Goal: Information Seeking & Learning: Learn about a topic

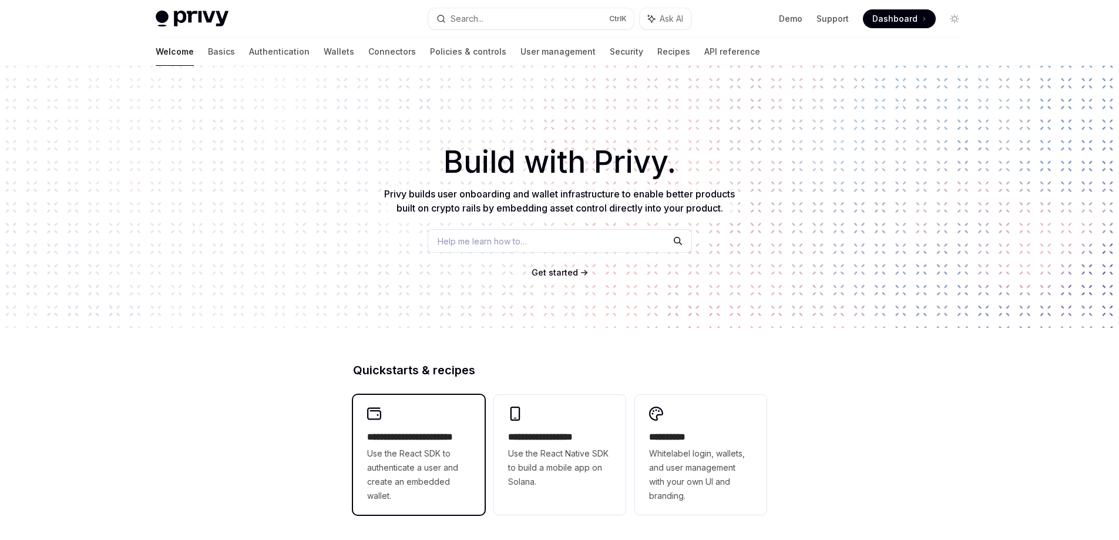
scroll to position [176, 0]
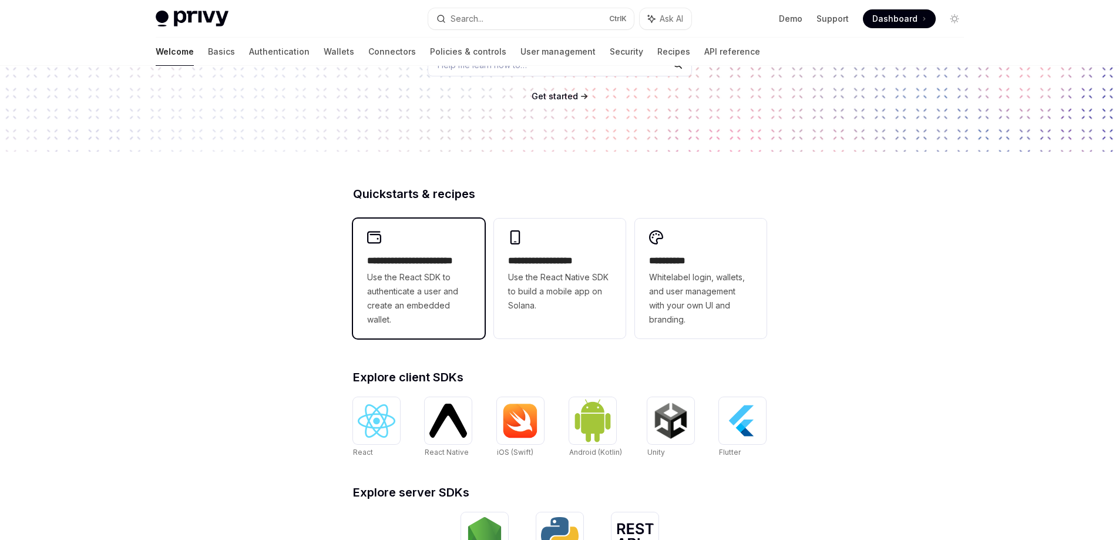
click at [410, 253] on div "**********" at bounding box center [419, 278] width 132 height 120
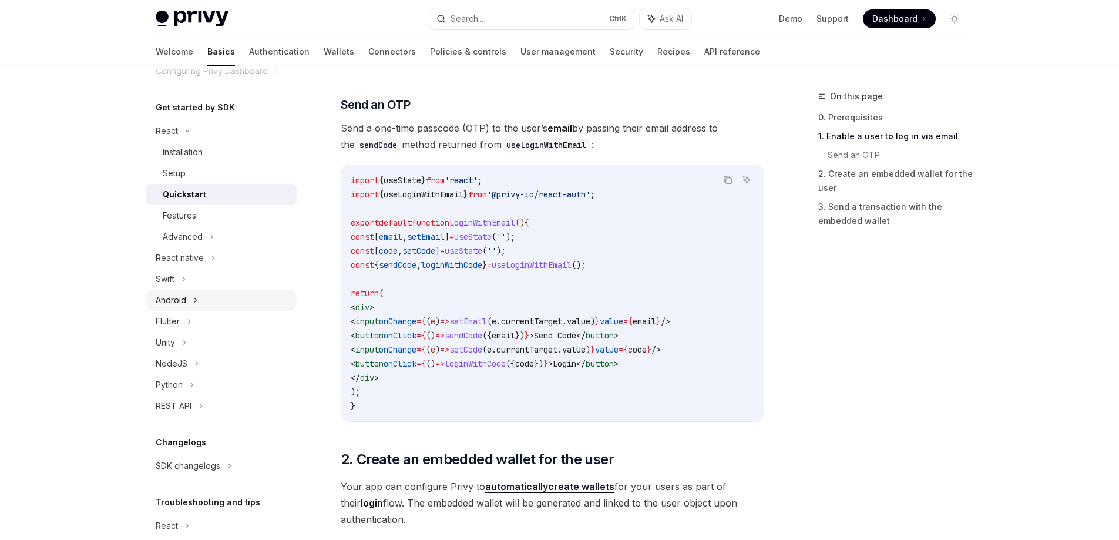
scroll to position [117, 0]
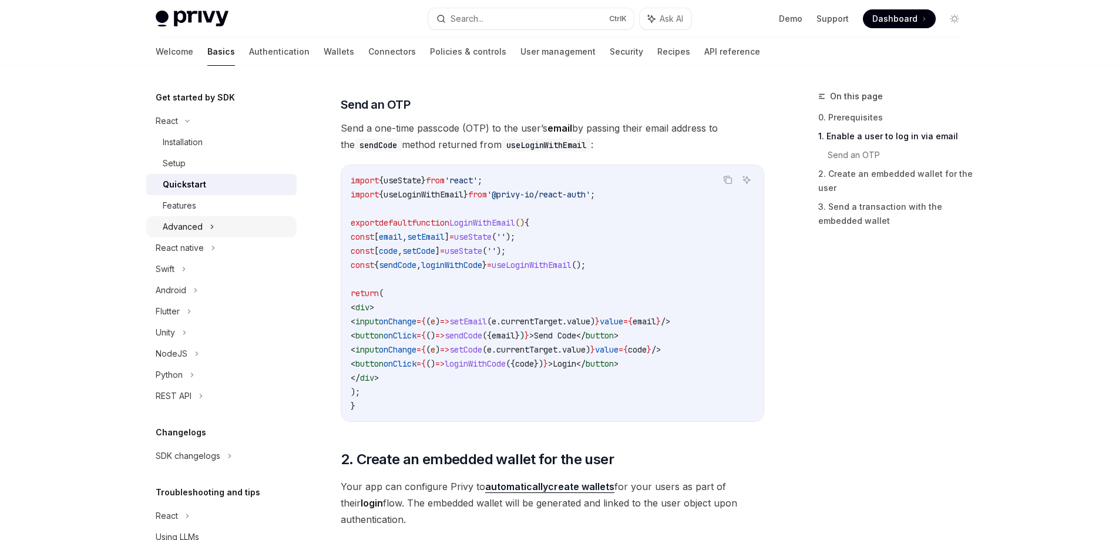
click at [211, 229] on icon at bounding box center [212, 227] width 5 height 14
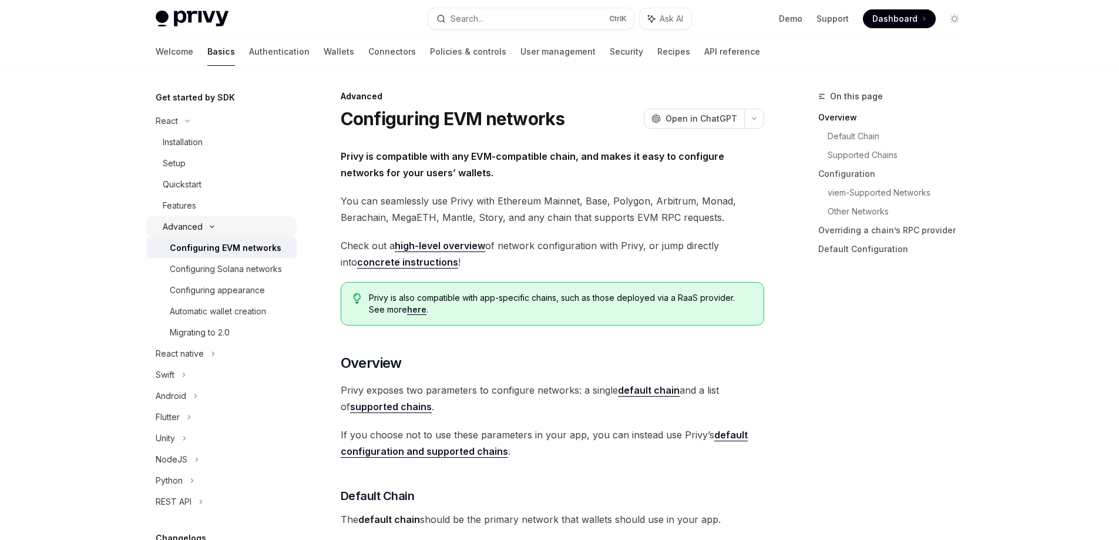
click at [221, 218] on div "Advanced" at bounding box center [221, 226] width 150 height 21
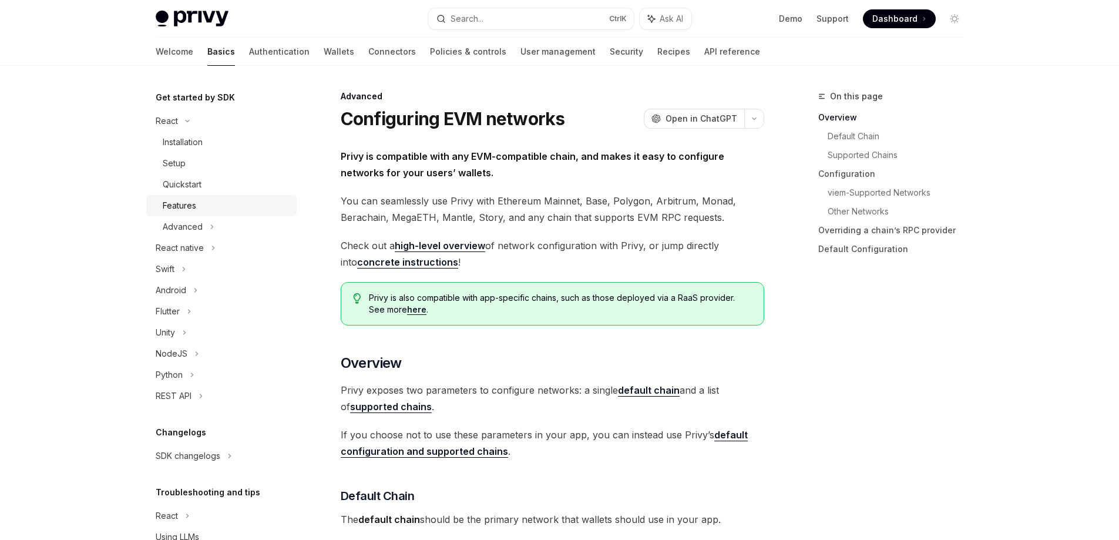
click at [222, 207] on div "Features" at bounding box center [226, 205] width 127 height 14
type textarea "*"
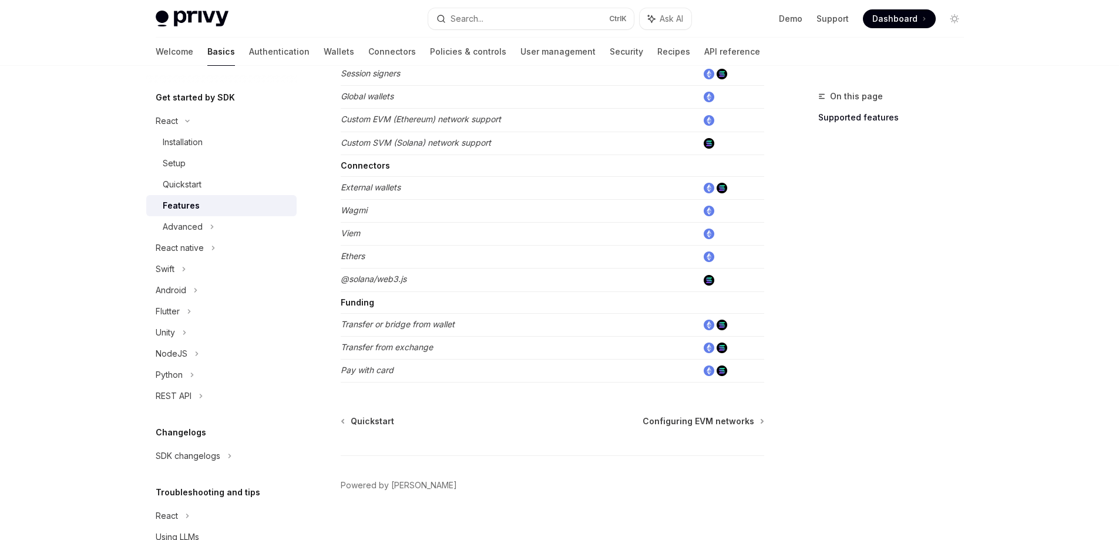
scroll to position [705, 0]
